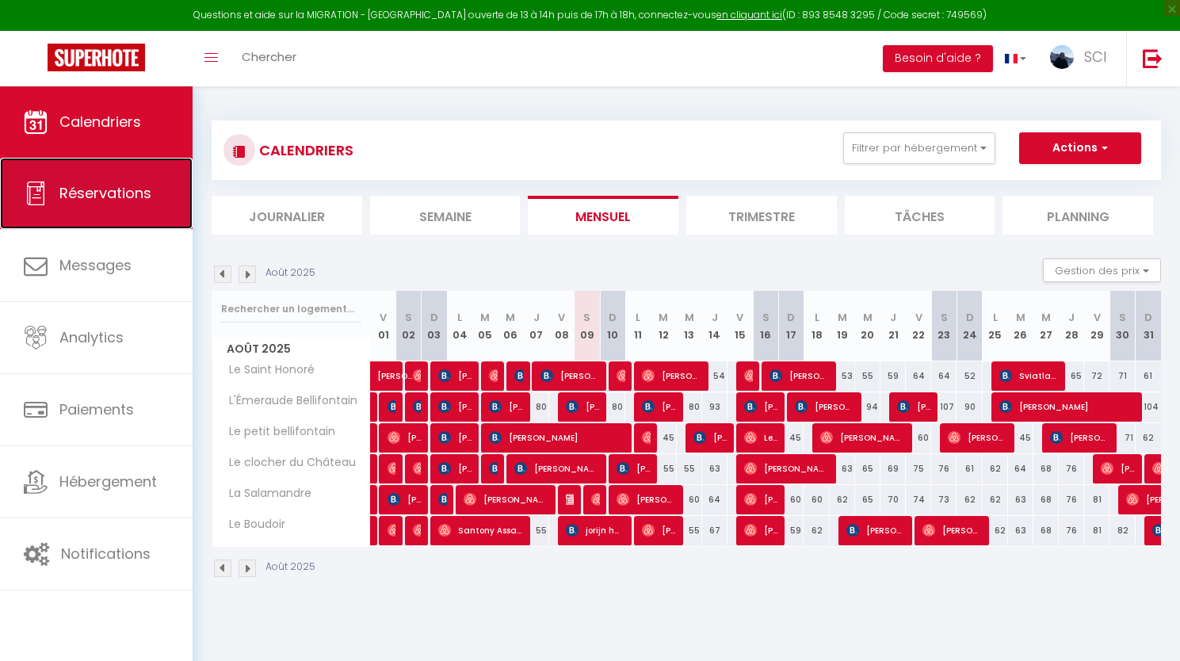
click at [107, 188] on span "Réservations" at bounding box center [105, 193] width 92 height 20
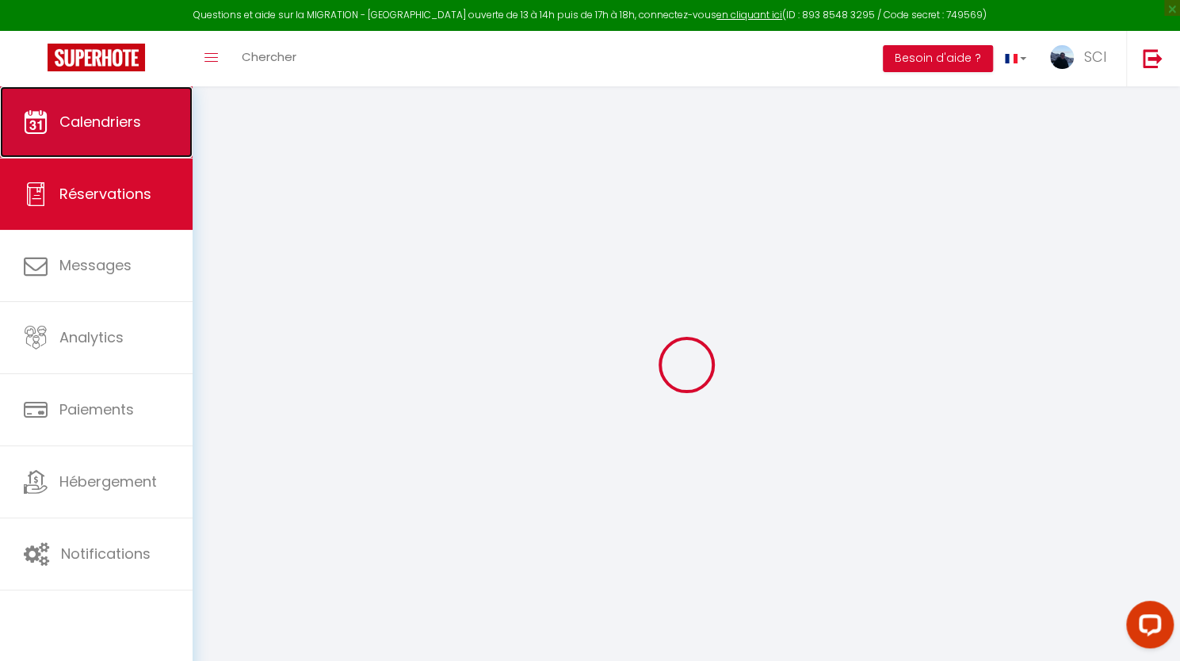
click at [117, 115] on span "Calendriers" at bounding box center [100, 122] width 82 height 20
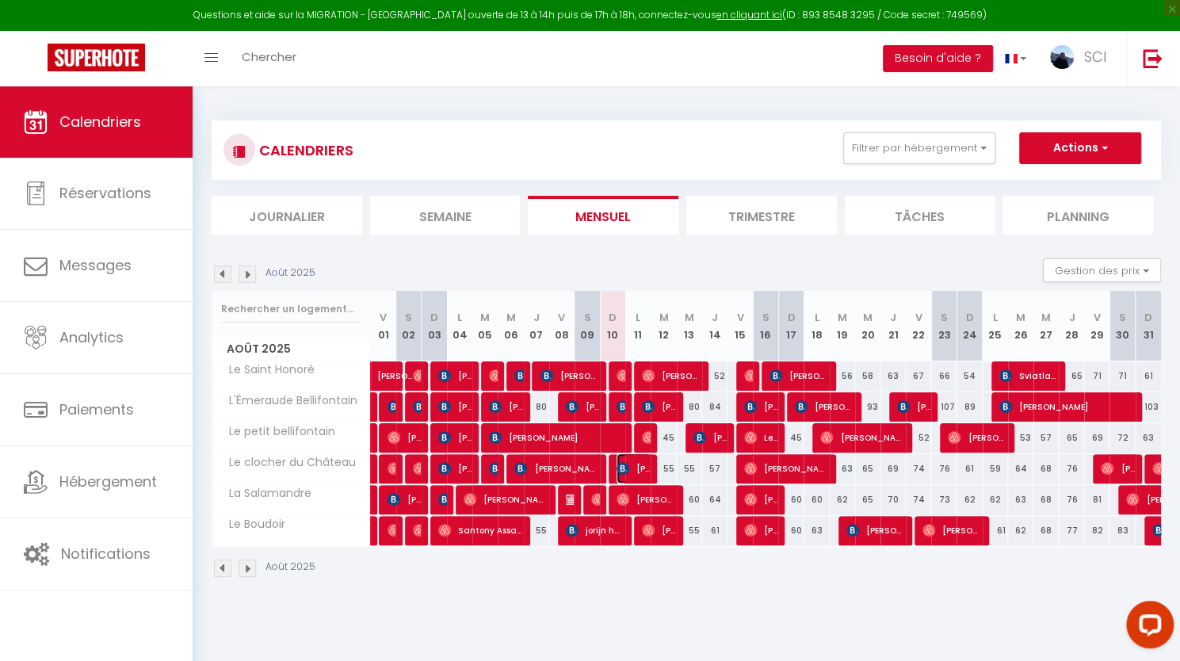
click at [632, 464] on span "[PERSON_NAME]" at bounding box center [634, 468] width 34 height 30
select select "OK"
select select "KO"
select select "0"
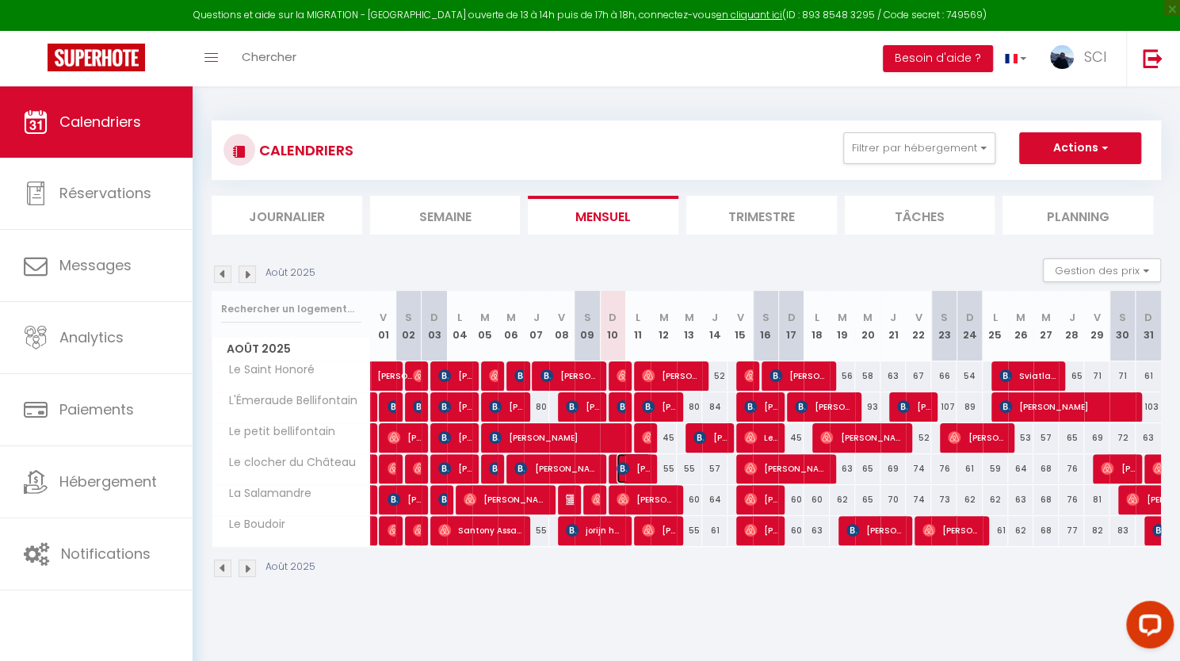
select select "1"
select select
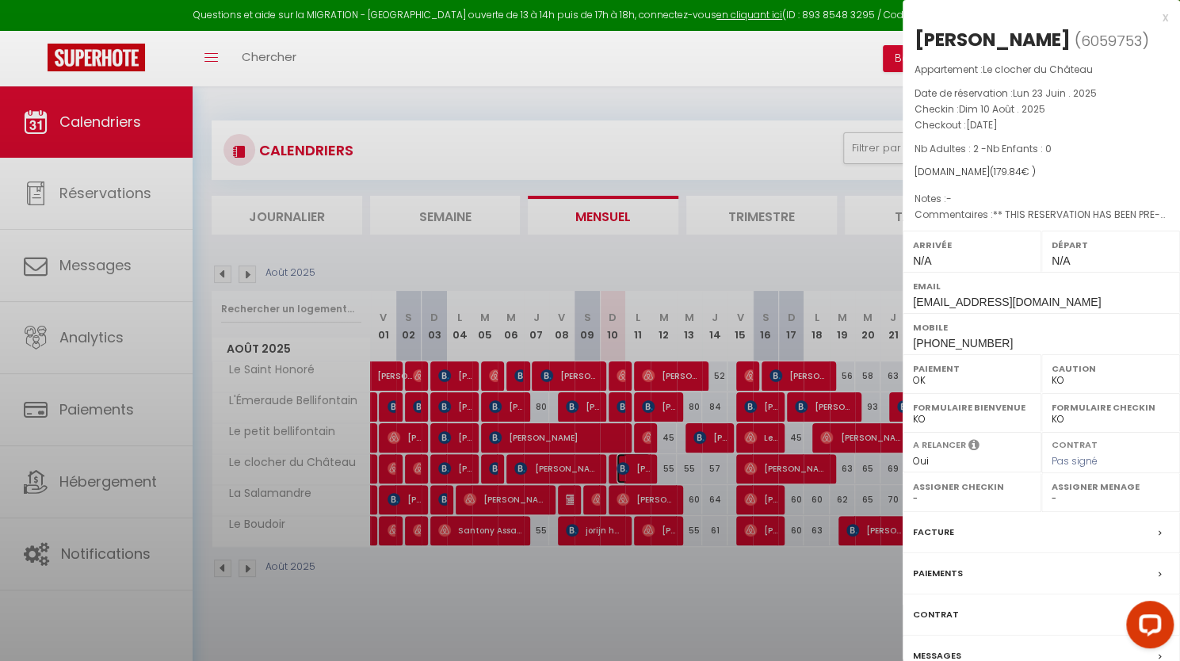
select select "23001"
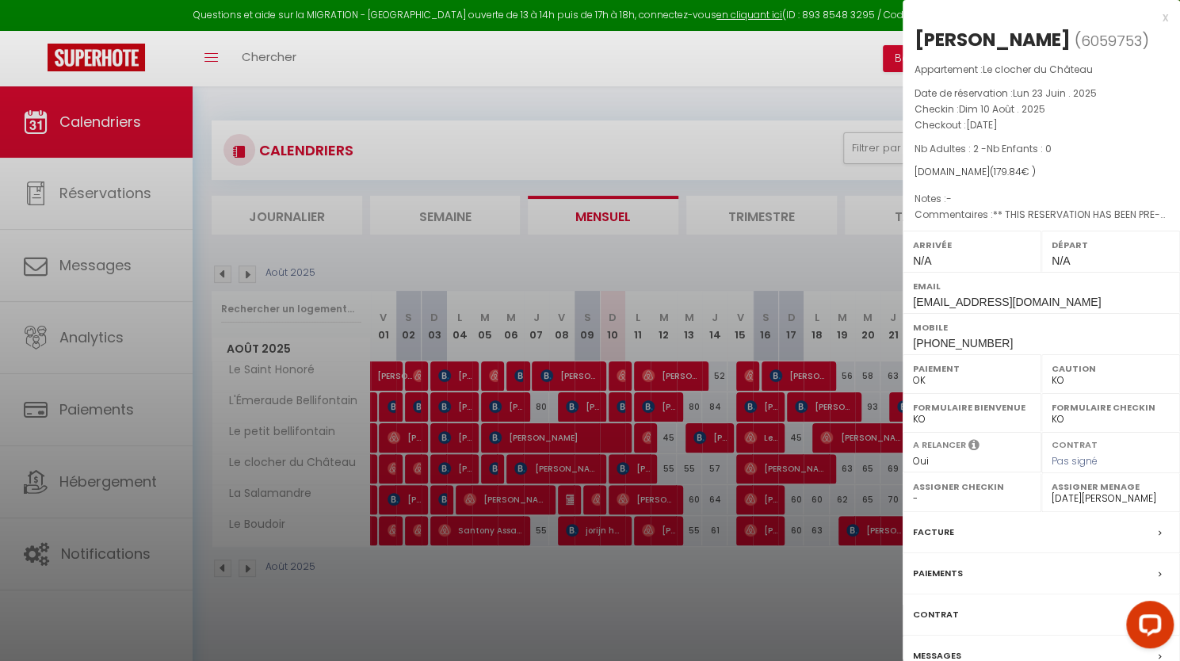
click at [702, 573] on div at bounding box center [590, 330] width 1180 height 661
